Goal: Transaction & Acquisition: Purchase product/service

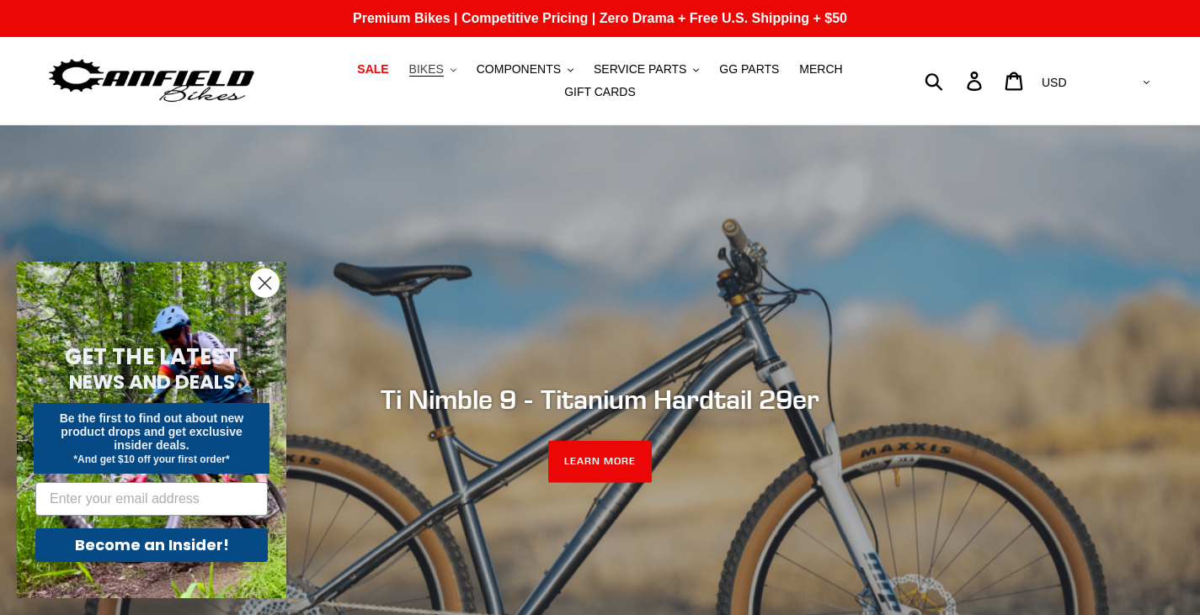
click at [409, 68] on span "BIKES" at bounding box center [426, 69] width 35 height 14
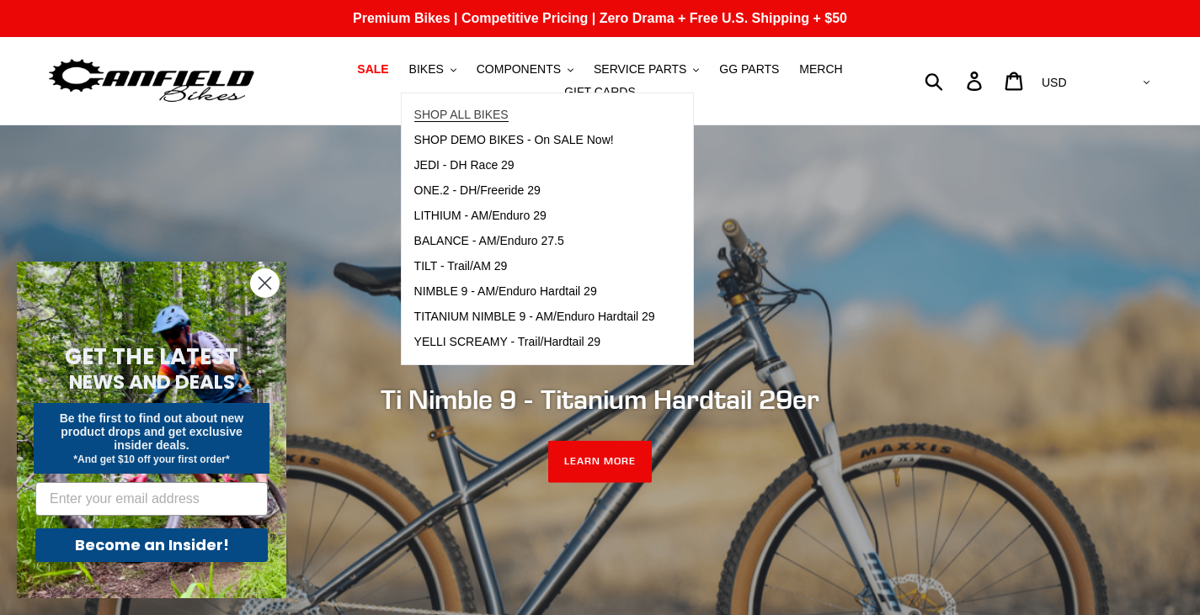
click at [449, 114] on span "SHOP ALL BIKES" at bounding box center [461, 115] width 94 height 14
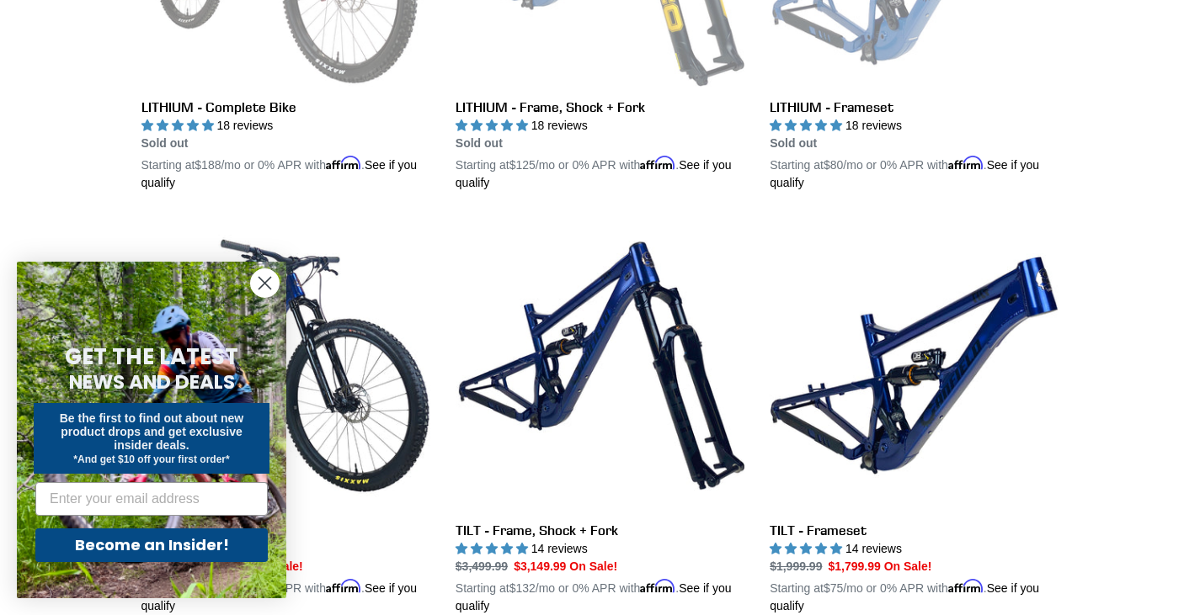
scroll to position [705, 0]
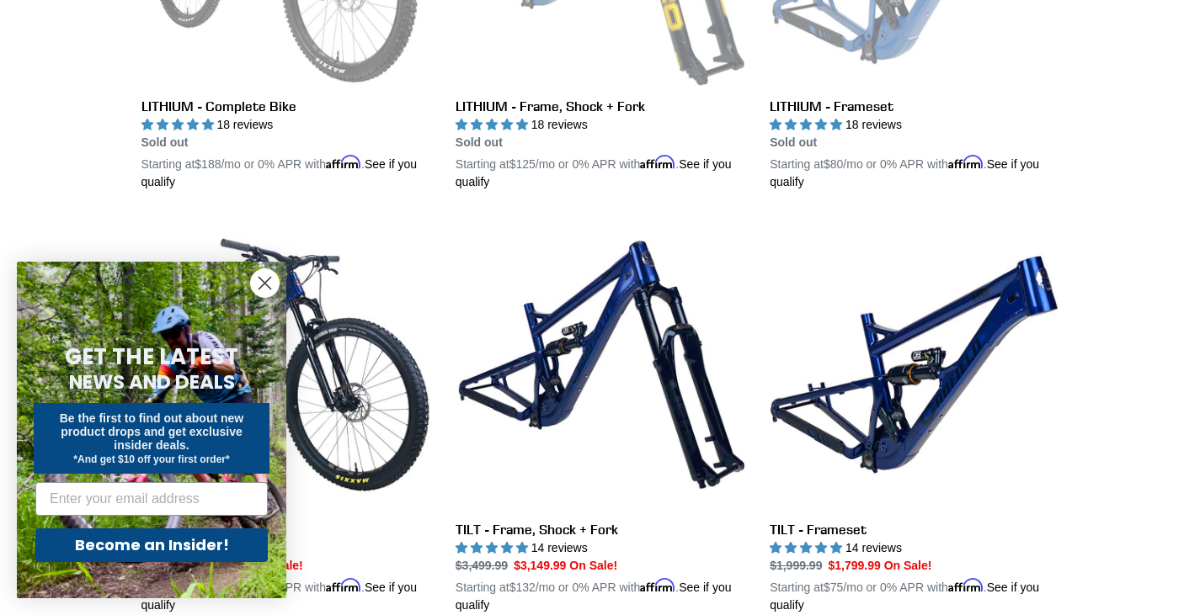
click at [268, 280] on icon "Close dialog" at bounding box center [265, 284] width 12 height 12
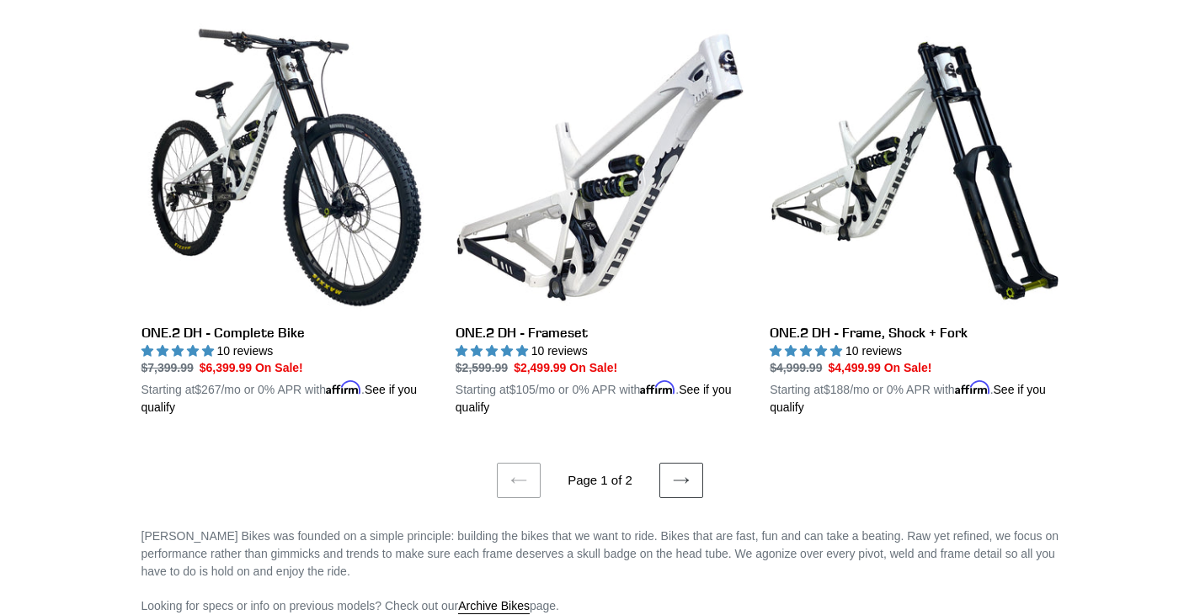
scroll to position [3443, 0]
click at [695, 466] on link "Next page" at bounding box center [681, 479] width 44 height 35
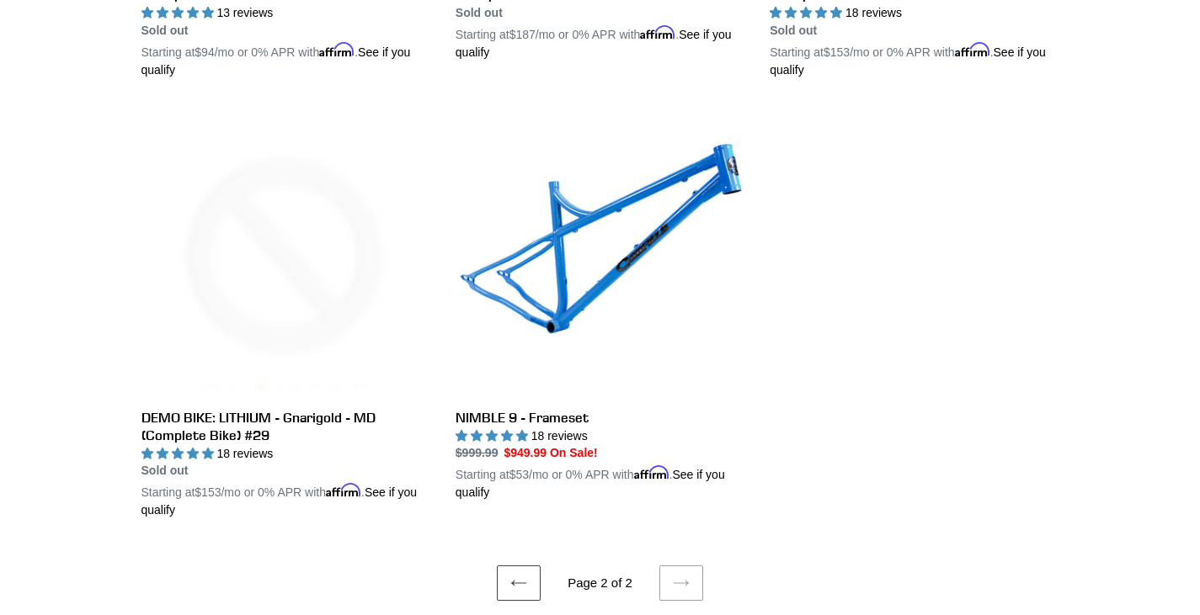
scroll to position [3039, 0]
